Goal: Information Seeking & Learning: Understand process/instructions

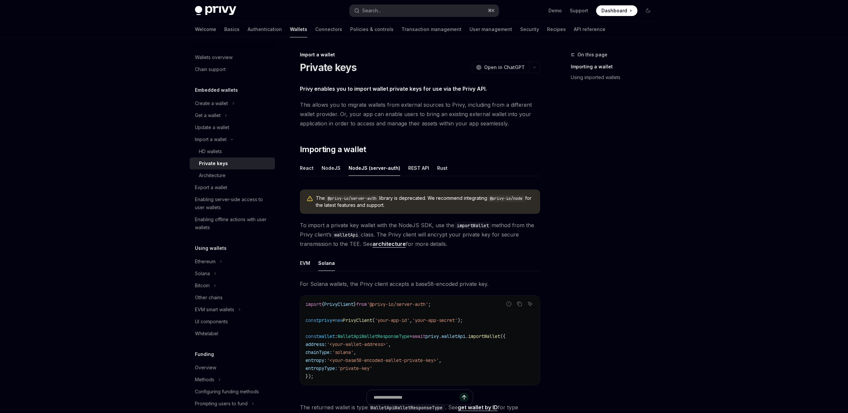
scroll to position [116, 0]
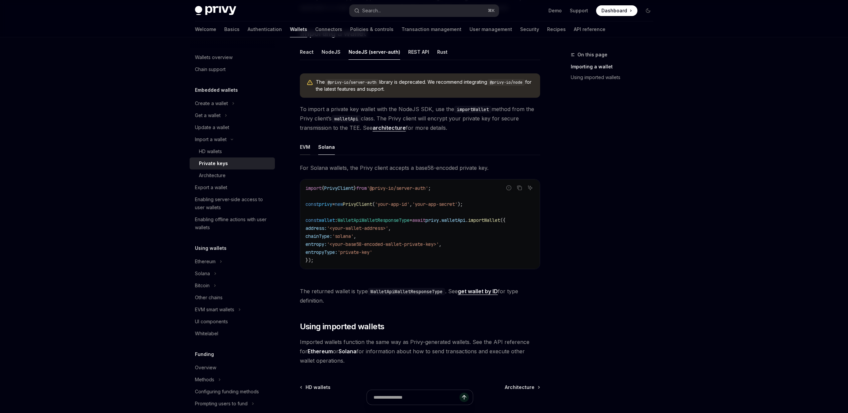
click at [305, 147] on div "EVM" at bounding box center [305, 147] width 10 height 16
type textarea "*"
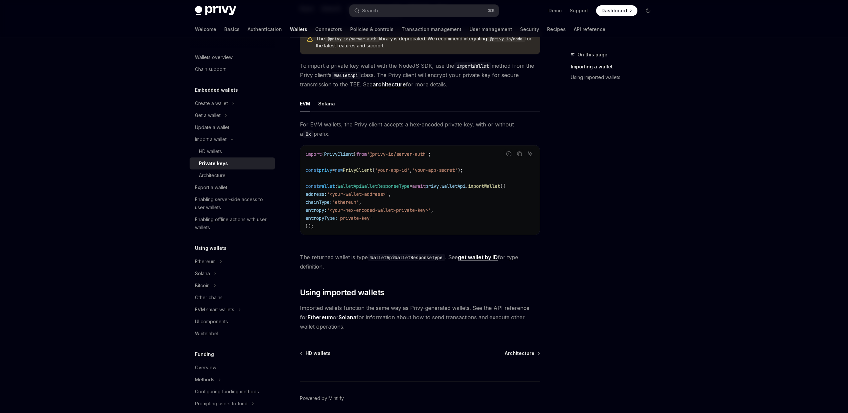
scroll to position [160, 0]
click at [367, 171] on span "PrivyClient" at bounding box center [357, 169] width 29 height 6
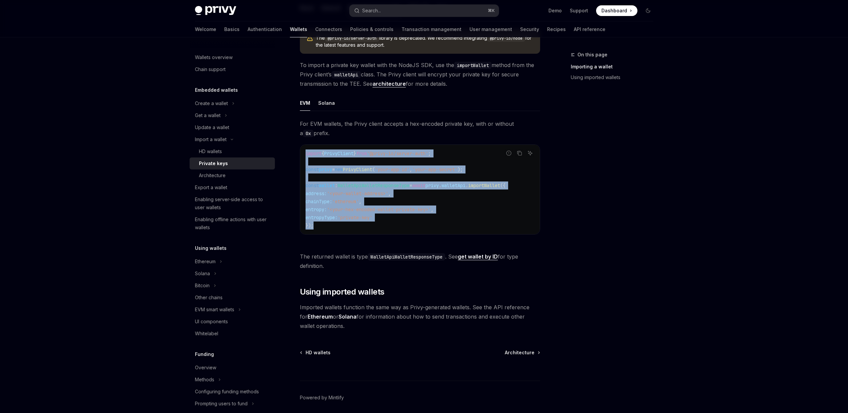
drag, startPoint x: 323, startPoint y: 227, endPoint x: 305, endPoint y: 153, distance: 75.7
click at [305, 153] on div "import { PrivyClient } from '@privy-io/server-auth' ; const privy = new PrivyCl…" at bounding box center [420, 189] width 240 height 89
copy code "import { PrivyClient } from '@privy-io/server-auth' ; const privy = new PrivyCl…"
click at [406, 205] on code "import { PrivyClient } from '@privy-io/server-auth' ; const privy = new PrivyCl…" at bounding box center [420, 189] width 229 height 80
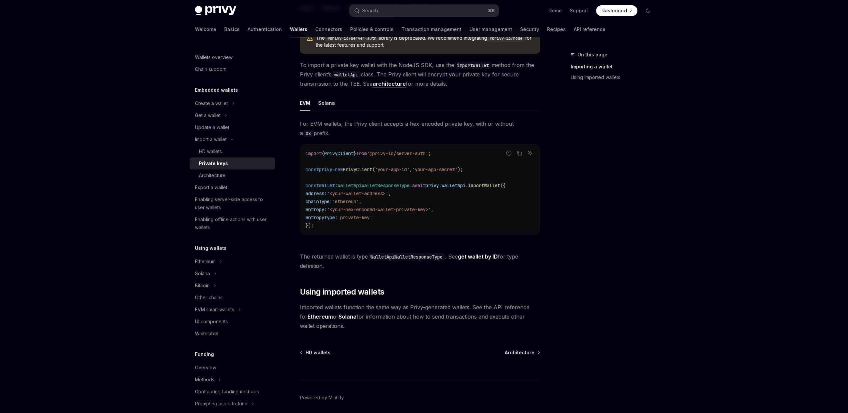
click at [367, 218] on span "'private-key'" at bounding box center [355, 217] width 35 height 6
